Goal: Check status: Check status

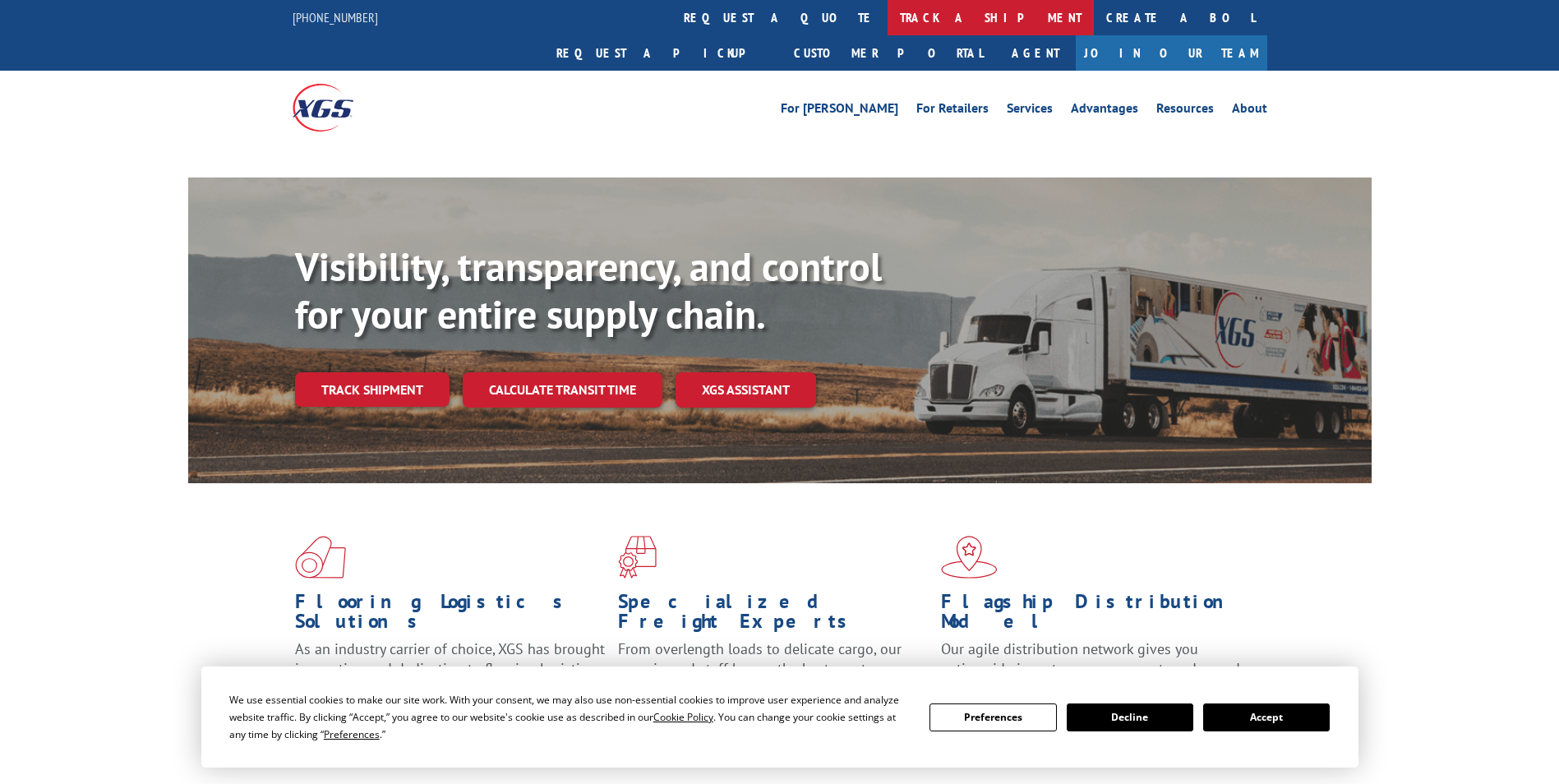
click at [888, 12] on link "track a shipment" at bounding box center [991, 18] width 207 height 35
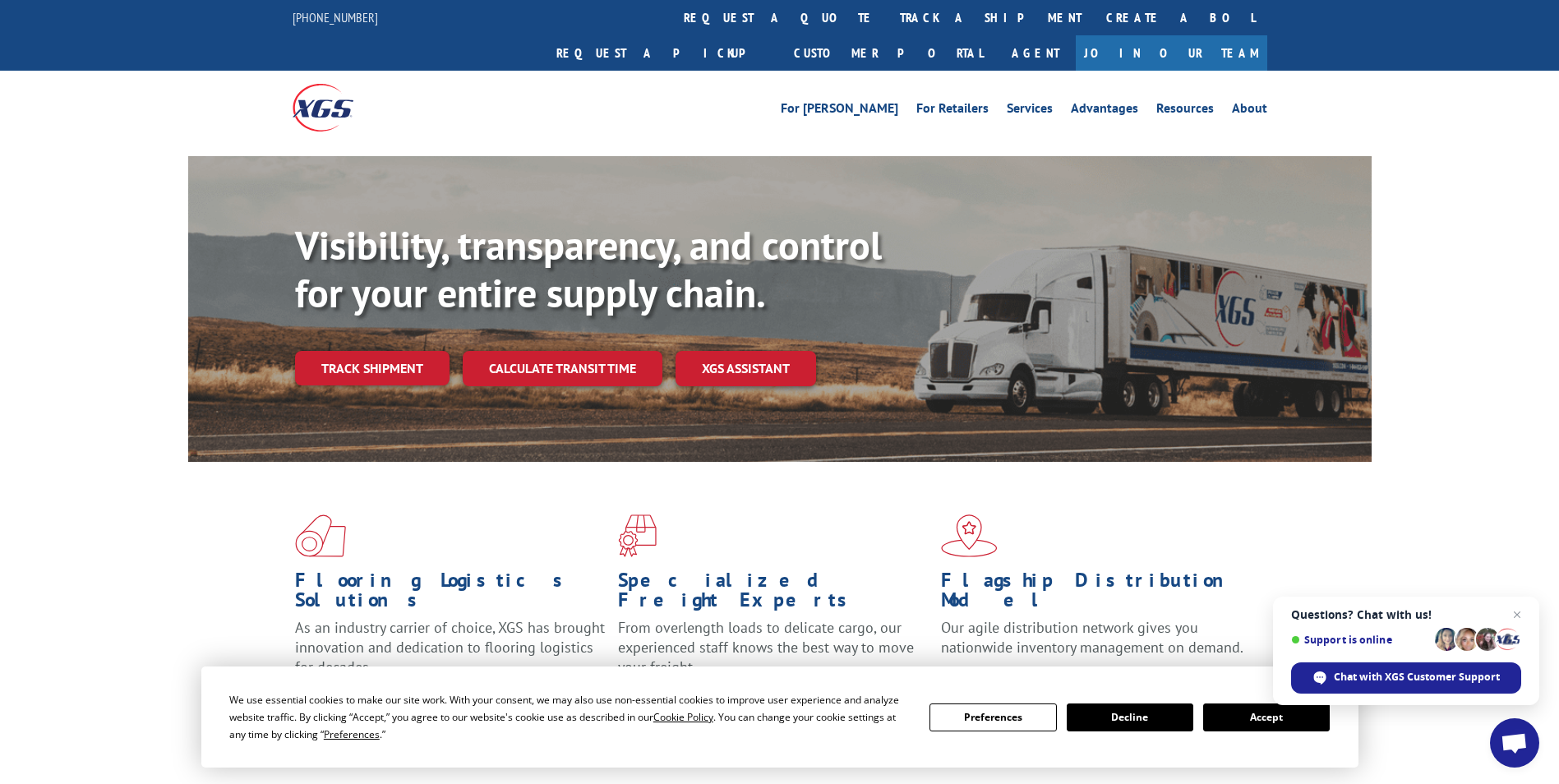
click at [1265, 716] on button "Accept" at bounding box center [1267, 718] width 127 height 28
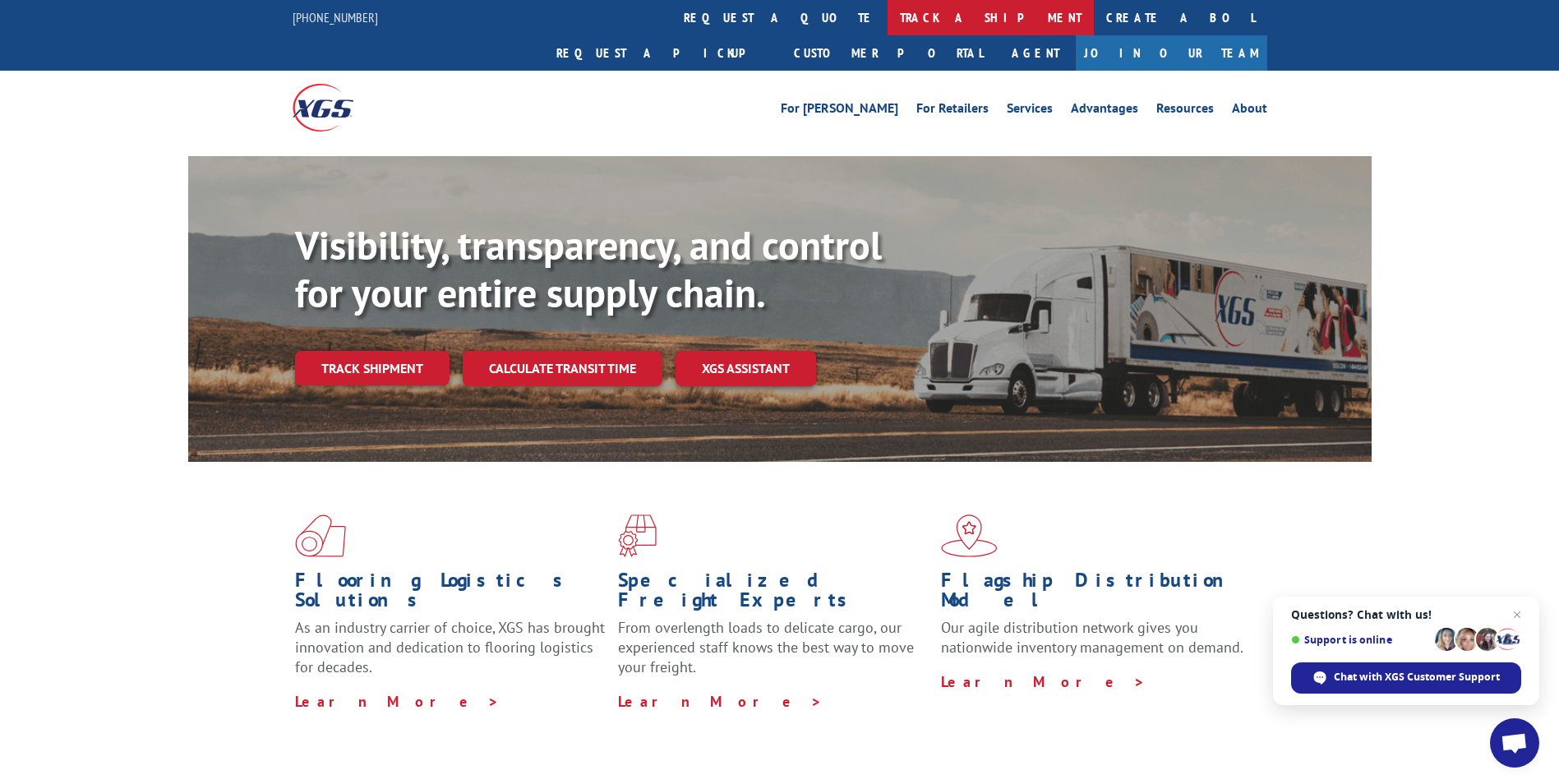
click at [888, 17] on link "track a shipment" at bounding box center [991, 18] width 207 height 35
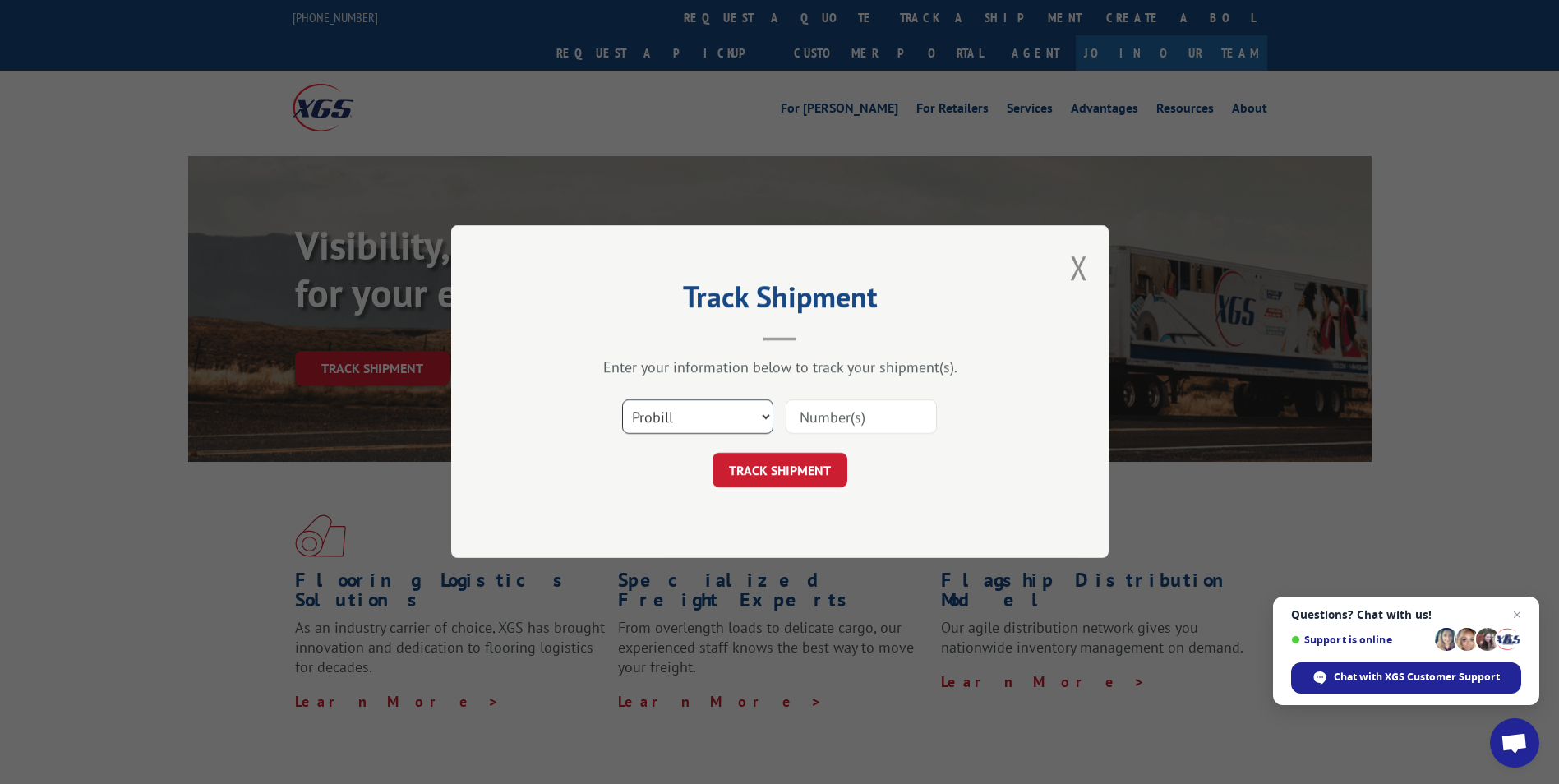
click at [763, 415] on select "Select category... Probill BOL PO" at bounding box center [698, 416] width 151 height 34
select select "bol"
click at [622, 400] on select "Select category... Probill BOL PO" at bounding box center [698, 416] width 151 height 34
click at [818, 424] on input at bounding box center [861, 416] width 151 height 34
paste input "7046859"
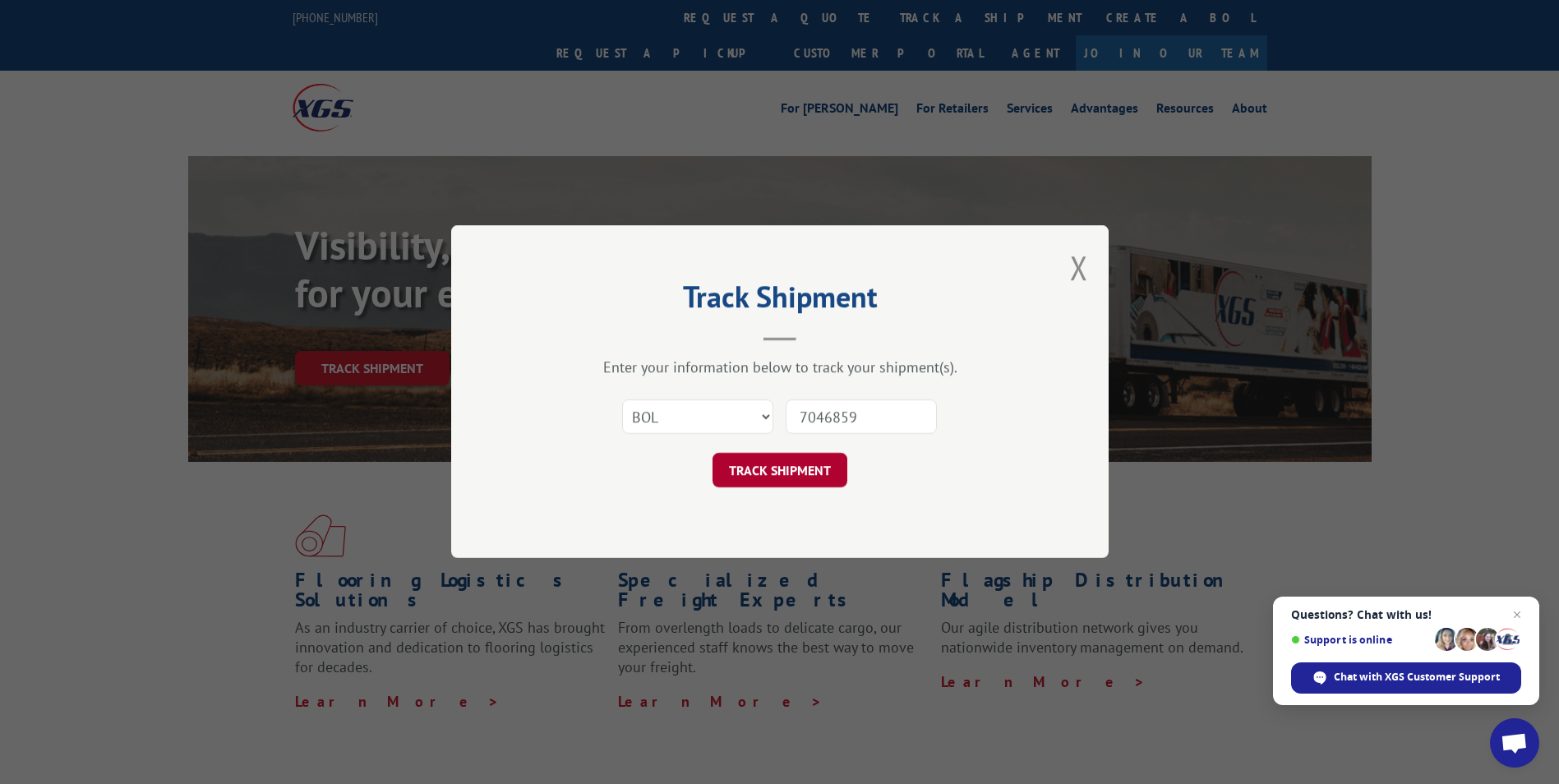
type input "7046859"
click at [791, 459] on button "TRACK SHIPMENT" at bounding box center [780, 470] width 135 height 34
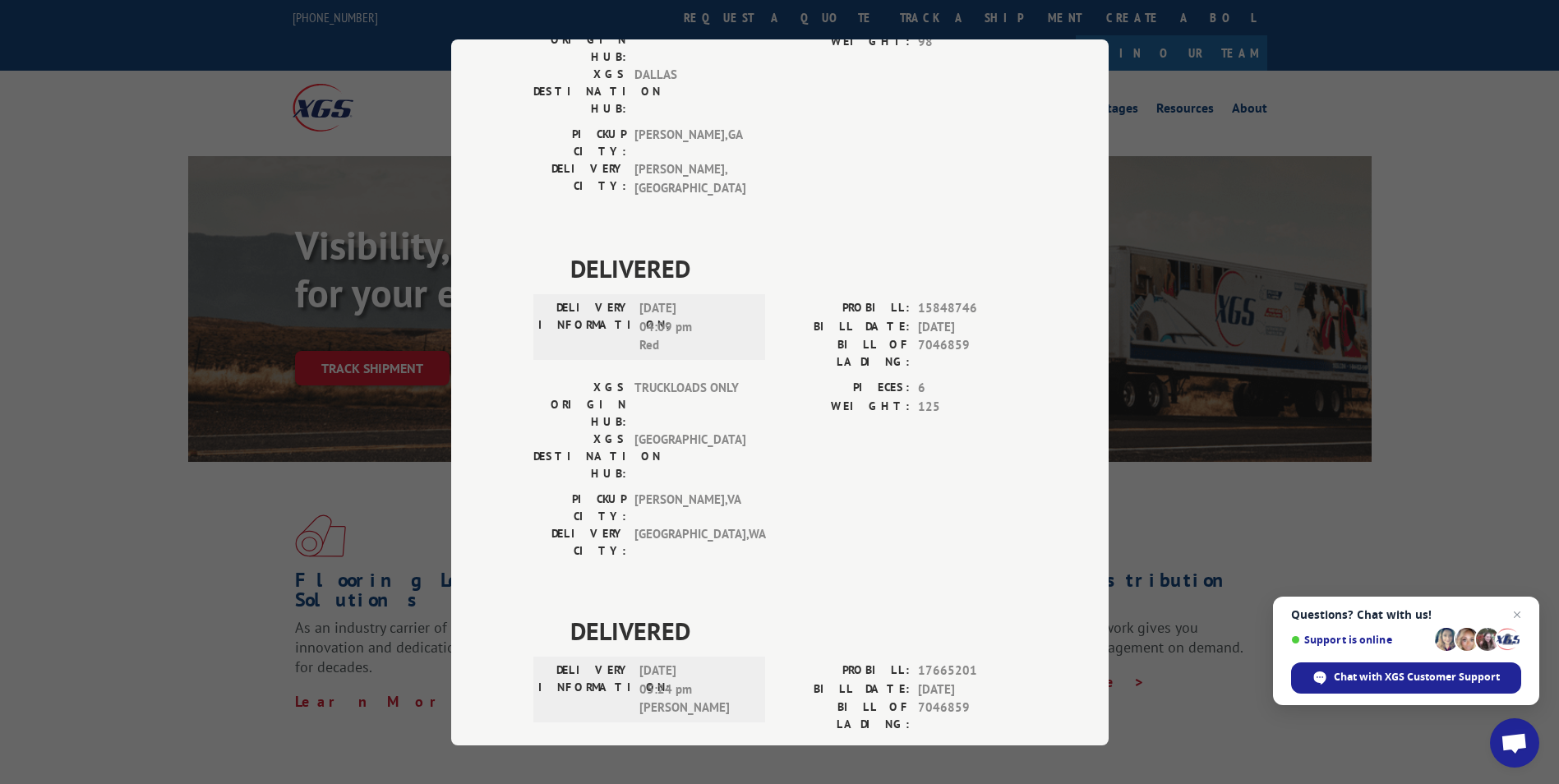
scroll to position [303, 0]
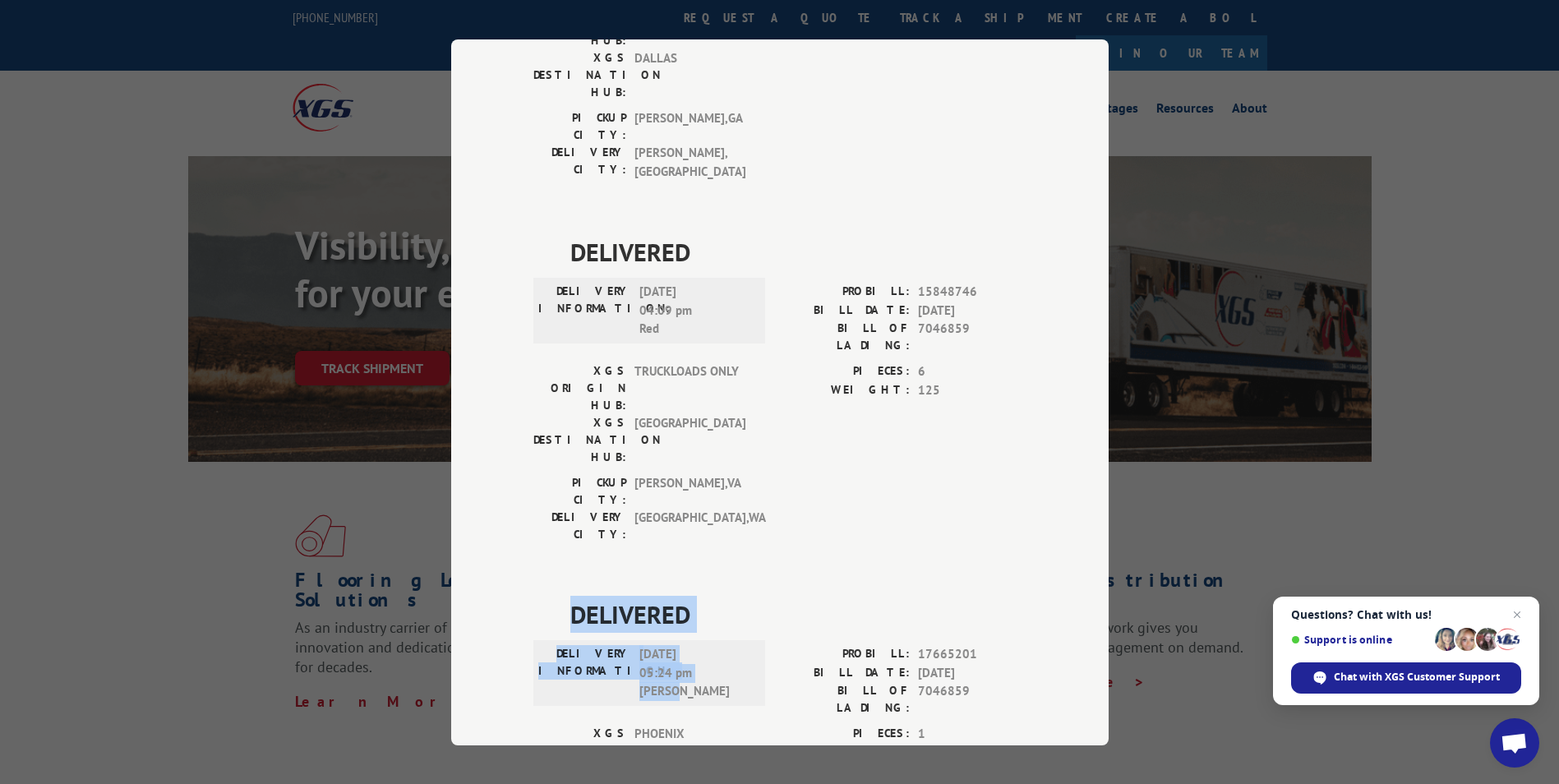
drag, startPoint x: 518, startPoint y: 414, endPoint x: 749, endPoint y: 505, distance: 248.3
click at [749, 505] on div "Track Shipment DELIVERED DELIVERY INFORMATION: [DATE] 09:50 am [PERSON_NAME]: 1…" at bounding box center [779, 392] width 657 height 706
drag, startPoint x: 749, startPoint y: 505, endPoint x: 632, endPoint y: 424, distance: 142.3
copy div "DELIVERED DELIVERY INFORMATION: [DATE] 05:24 pm [PERSON_NAME]"
click at [1345, 74] on div "Track Shipment DELIVERED DELIVERY INFORMATION: [DATE] 09:50 am [PERSON_NAME]: 1…" at bounding box center [779, 392] width 1559 height 784
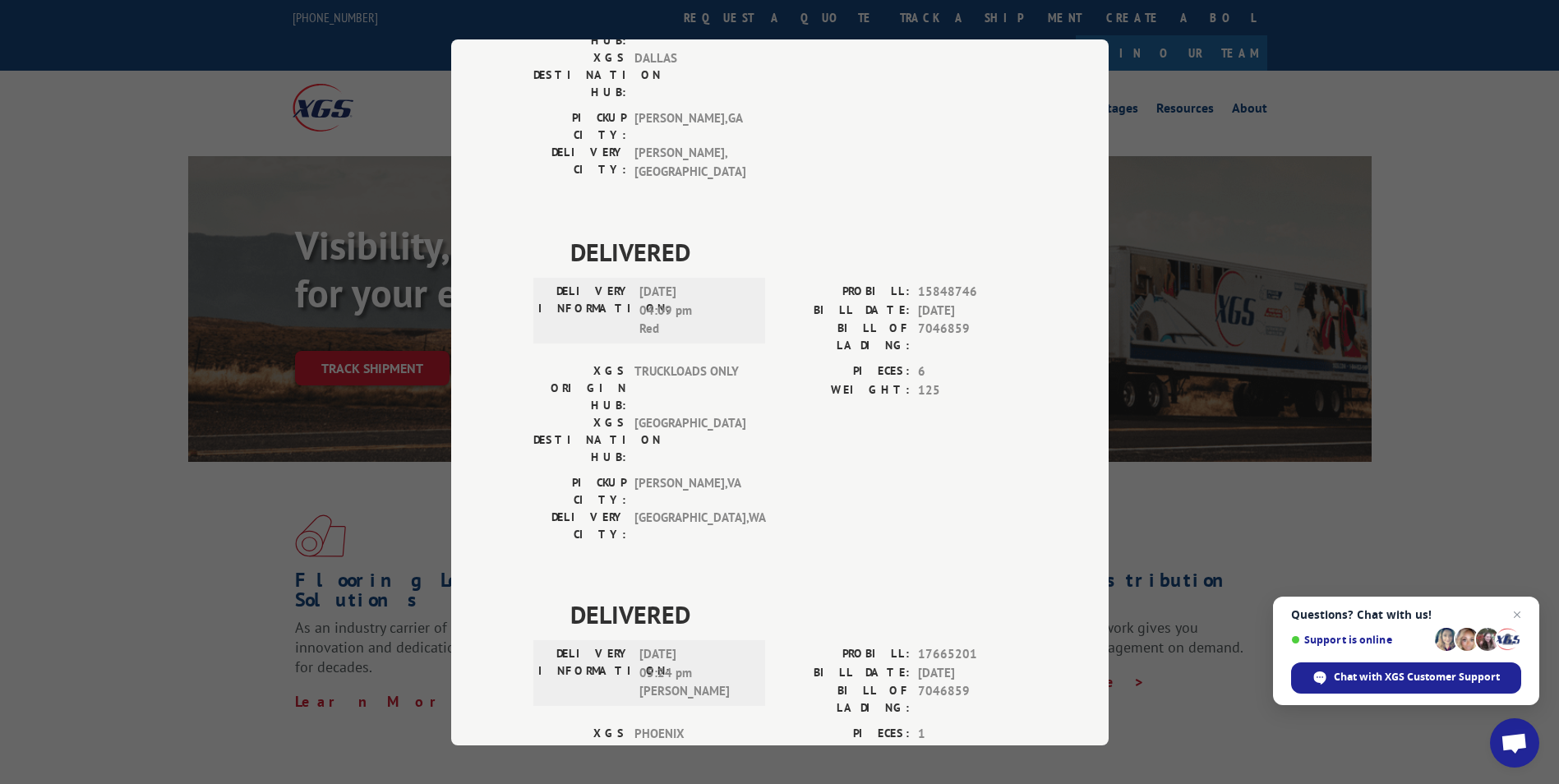
click at [1169, 731] on div "Track Shipment DELIVERED DELIVERY INFORMATION: [DATE] 09:50 am [PERSON_NAME]: 1…" at bounding box center [779, 392] width 1559 height 784
